Goal: Task Accomplishment & Management: Manage account settings

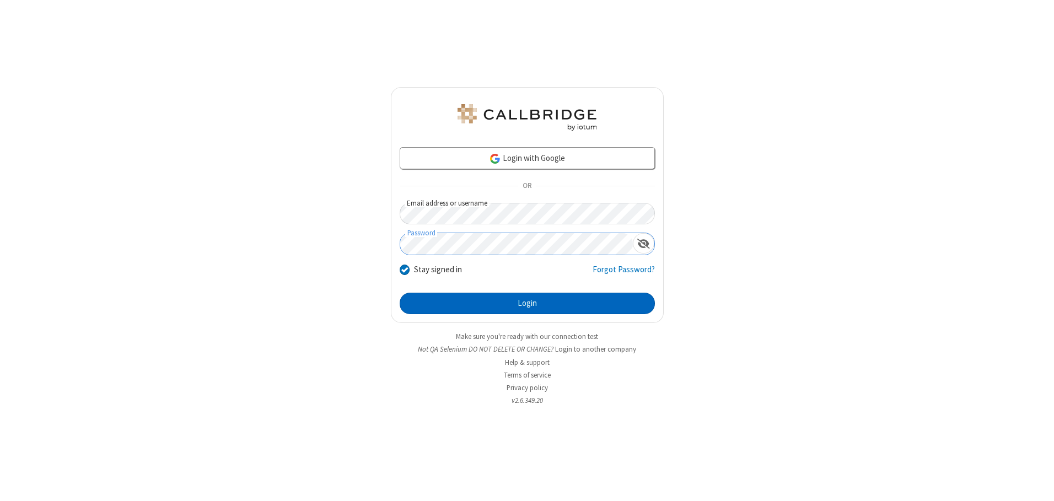
click at [527, 303] on button "Login" at bounding box center [527, 304] width 255 height 22
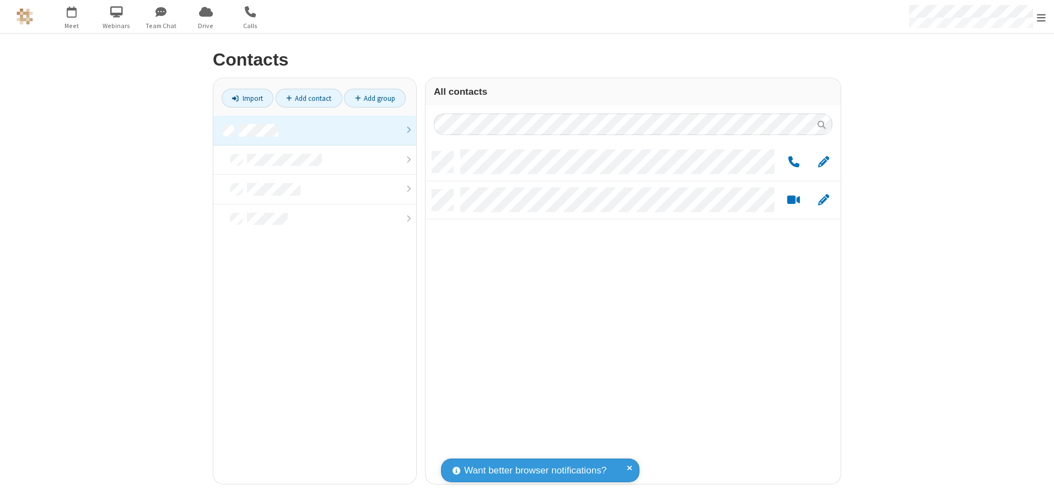
scroll to position [332, 407]
click at [315, 130] on link at bounding box center [314, 131] width 203 height 30
click at [309, 98] on link "Add contact" at bounding box center [309, 98] width 67 height 19
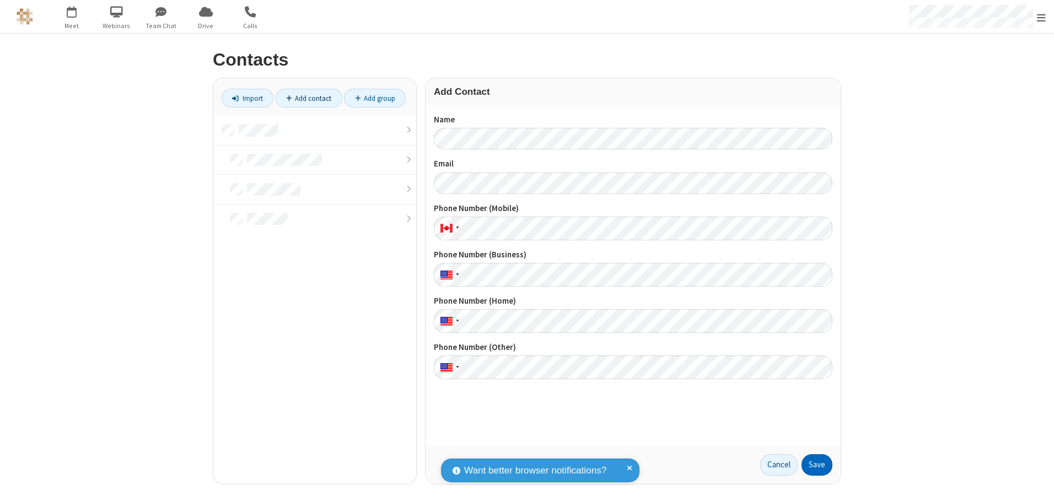
click at [817, 465] on button "Save" at bounding box center [817, 465] width 31 height 22
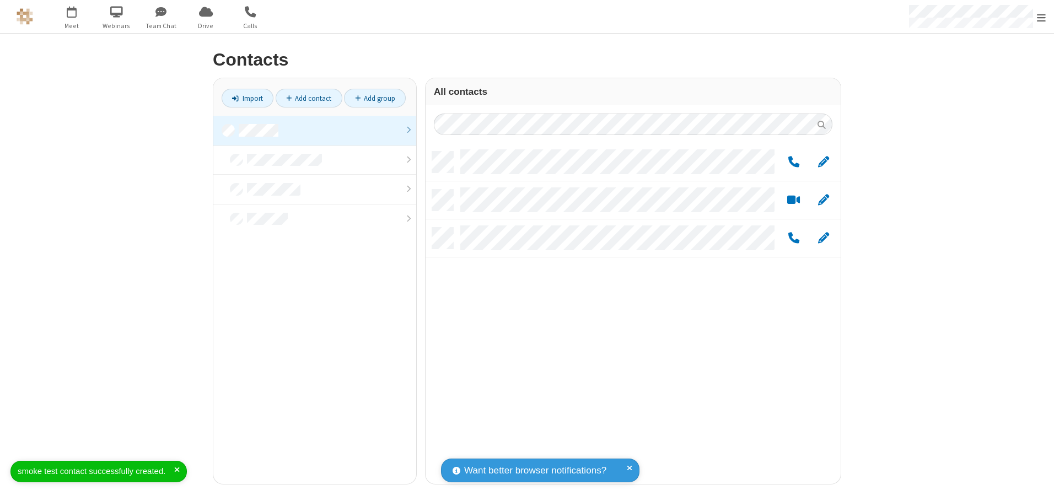
scroll to position [332, 407]
